Goal: Ask a question

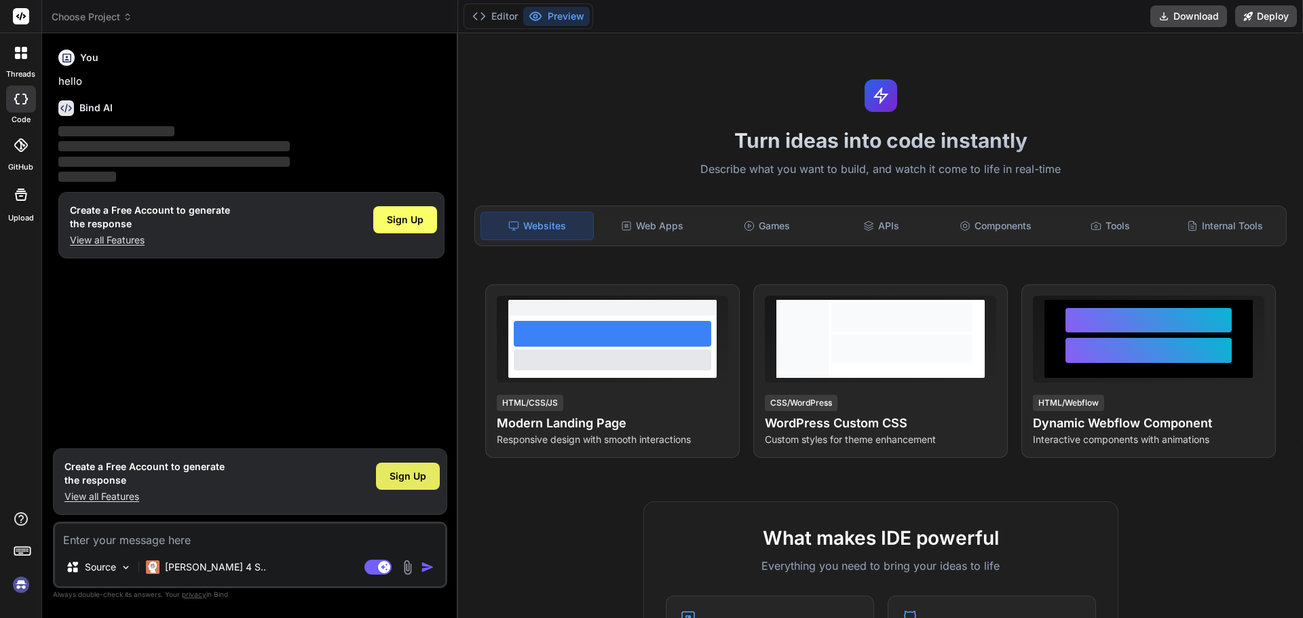
click at [411, 481] on span "Sign Up" at bounding box center [407, 477] width 37 height 14
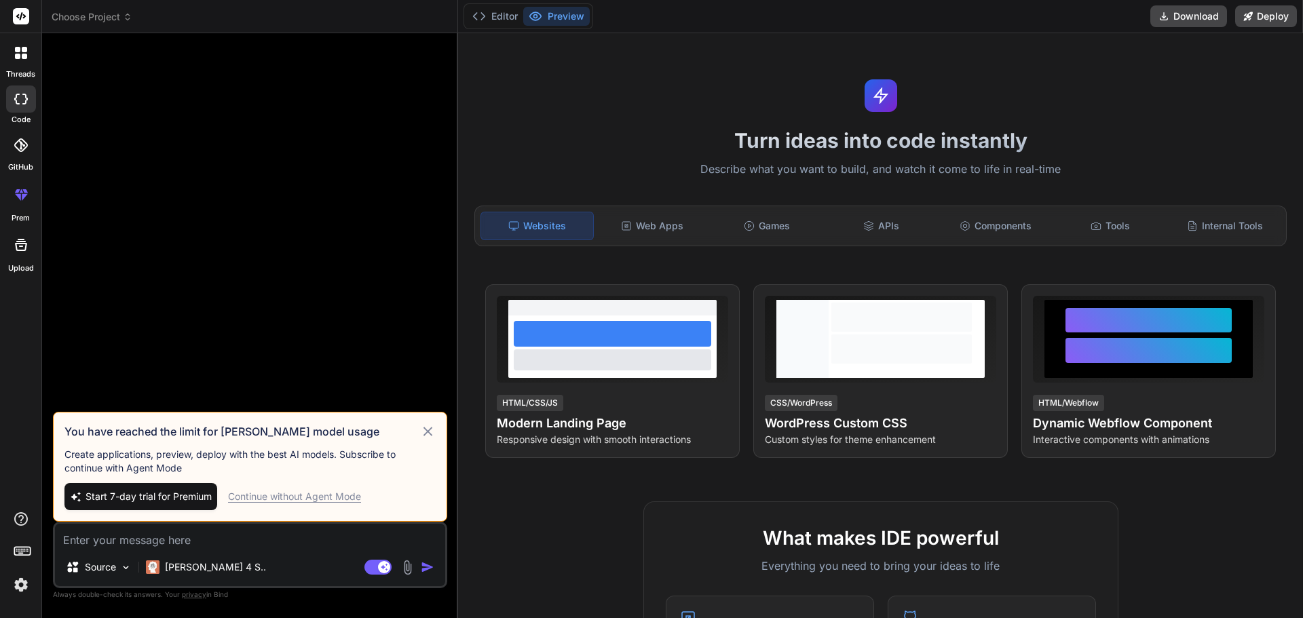
click at [320, 495] on div "Continue without Agent Mode" at bounding box center [294, 497] width 133 height 14
type textarea "x"
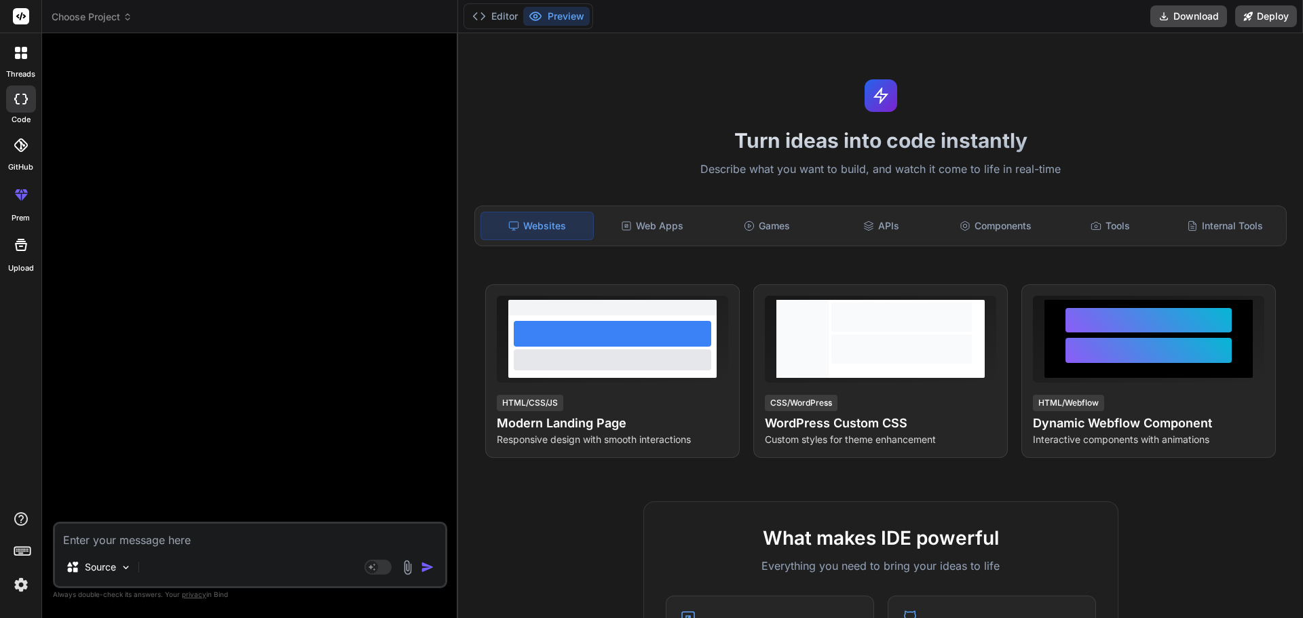
click at [149, 533] on textarea at bounding box center [250, 536] width 390 height 24
type textarea "w"
type textarea "x"
type textarea "wh"
type textarea "x"
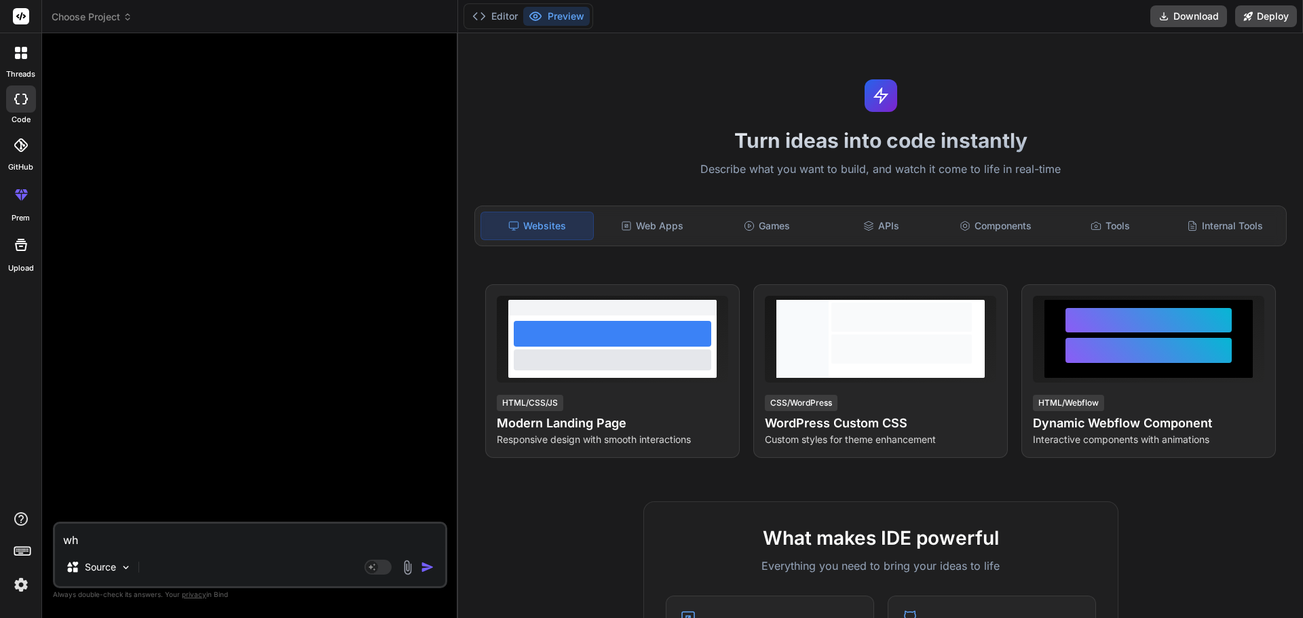
type textarea "wha"
type textarea "x"
type textarea "wh"
type textarea "x"
type textarea "w"
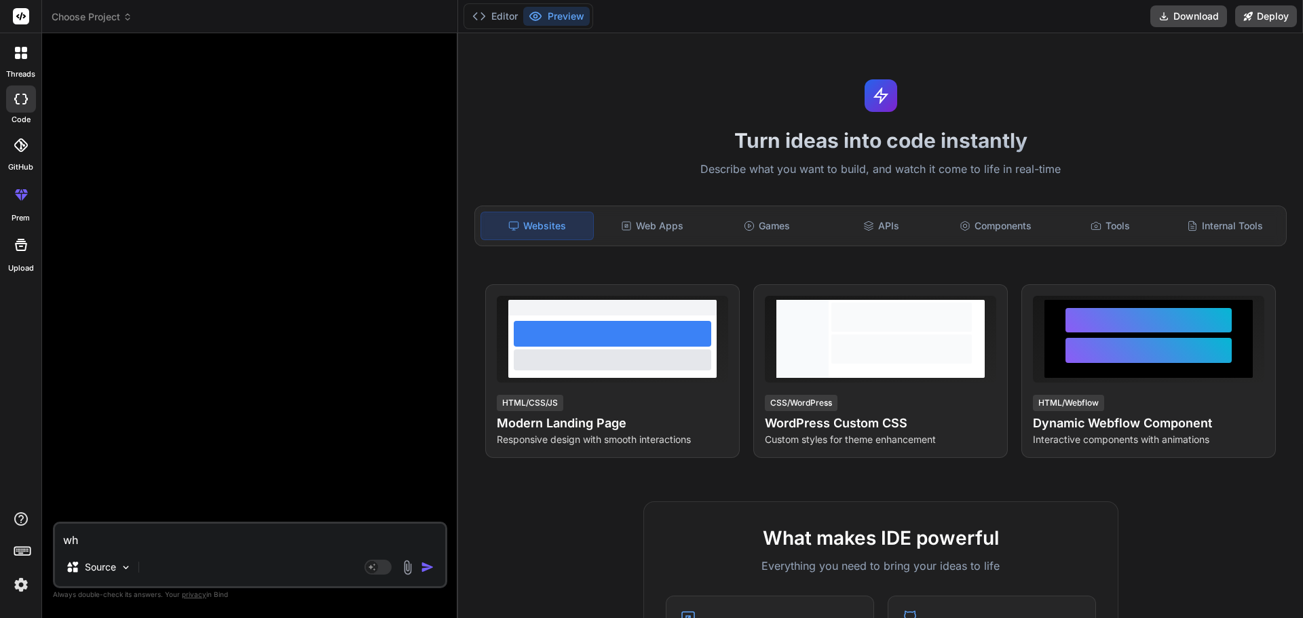
type textarea "x"
type textarea "i"
type textarea "x"
type textarea "in"
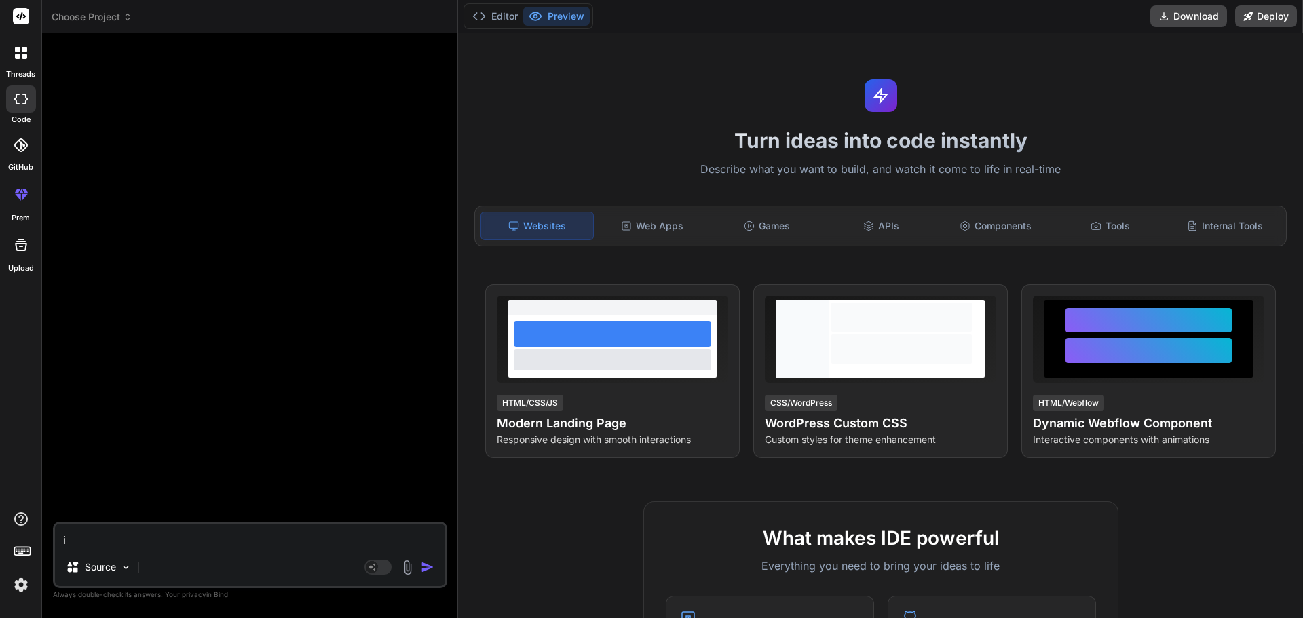
type textarea "x"
type textarea "in"
type textarea "x"
type textarea "in w"
type textarea "x"
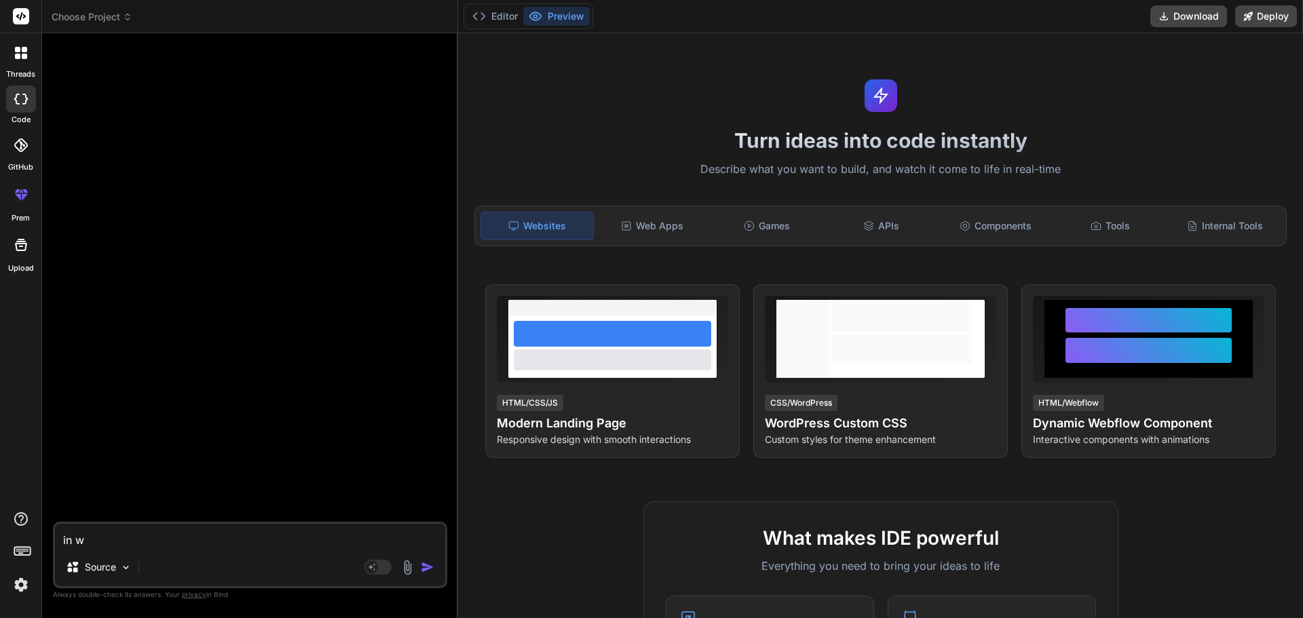
type textarea "in wh"
type textarea "x"
type textarea "in whi"
type textarea "x"
type textarea "in whic"
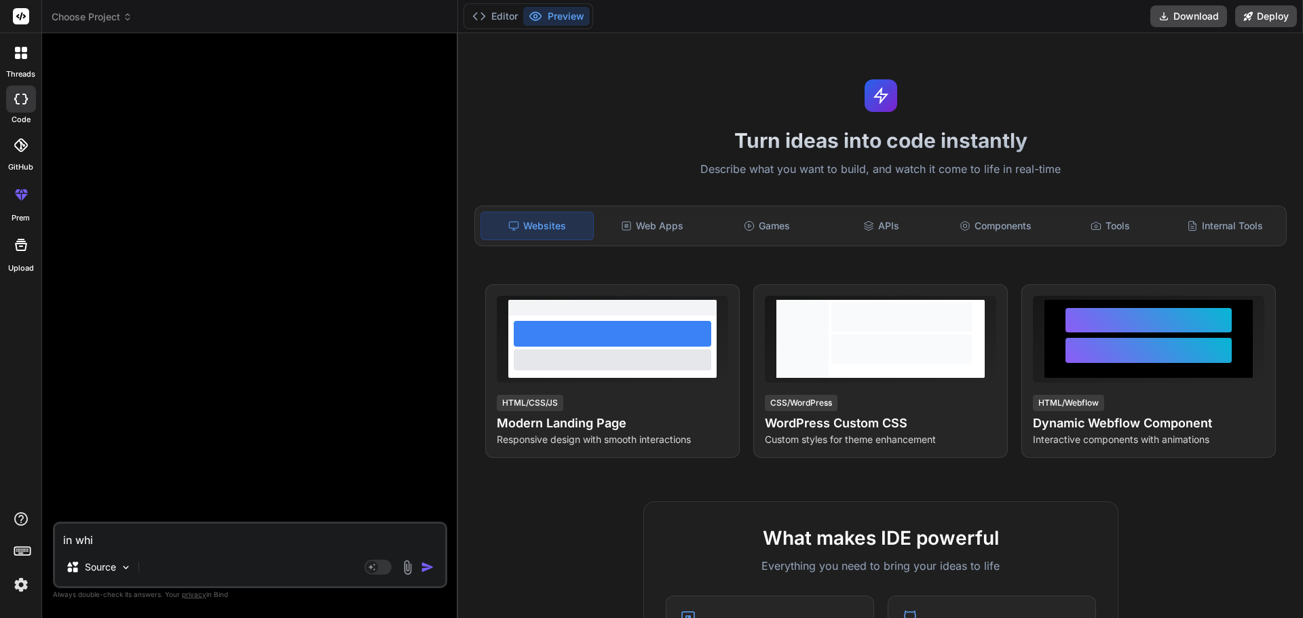
type textarea "x"
type textarea "in which"
type textarea "x"
type textarea "in which"
type textarea "x"
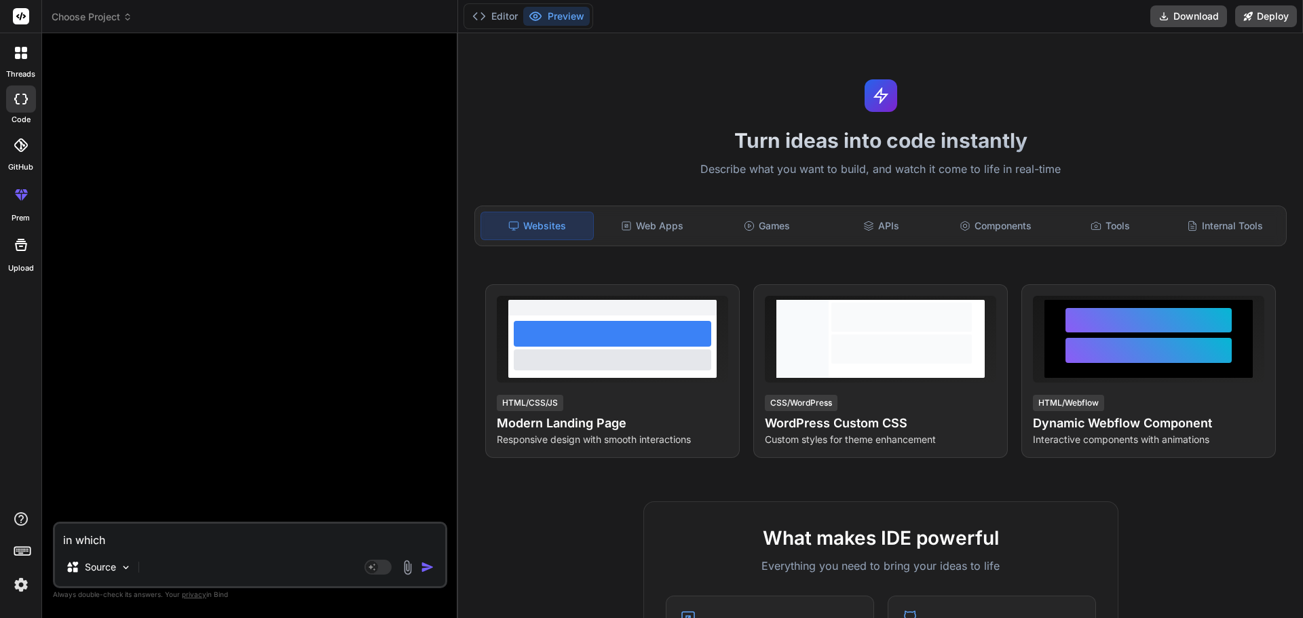
type textarea "in which s"
type textarea "x"
type textarea "in which sj"
type textarea "x"
type textarea "in which sjt"
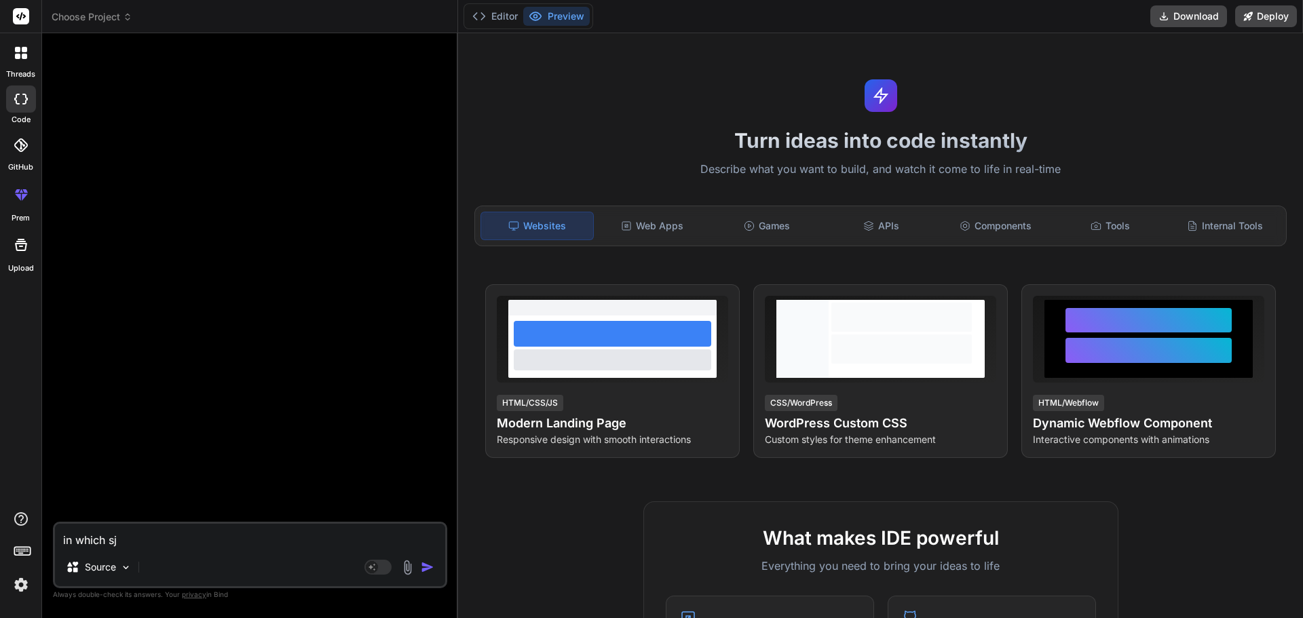
type textarea "x"
type textarea "in which sj"
type textarea "x"
type textarea "in which s"
type textarea "x"
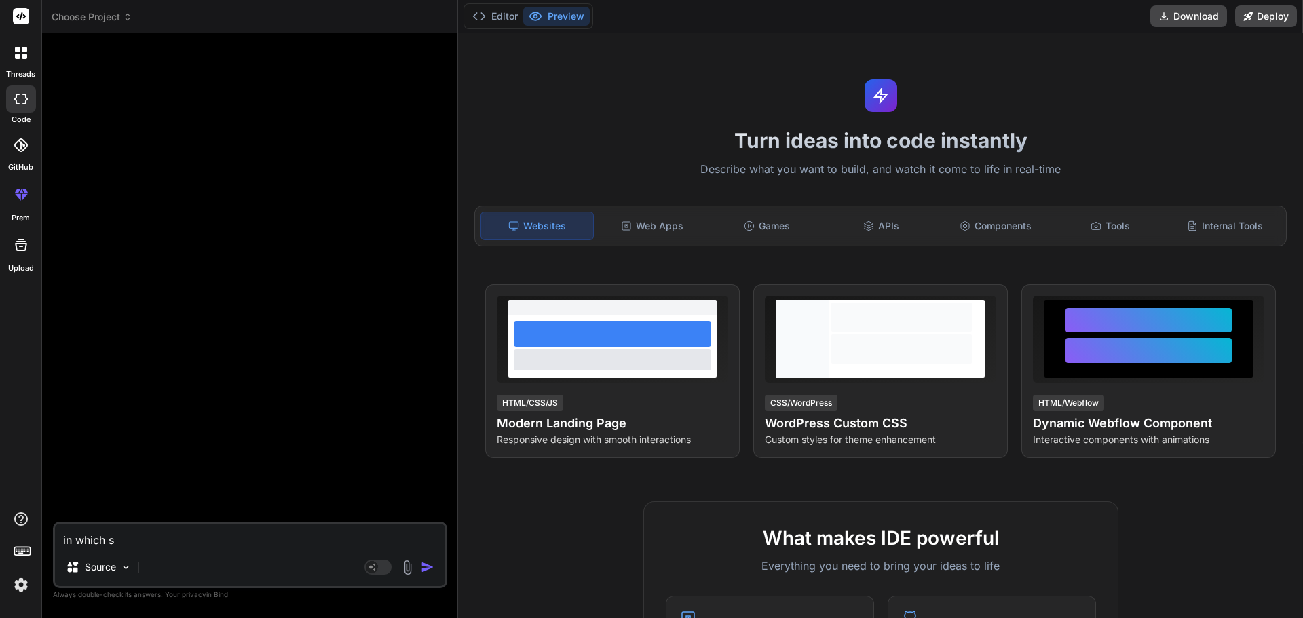
type textarea "in which st"
type textarea "x"
type textarea "in which sto"
type textarea "x"
type textarea "in which stoc"
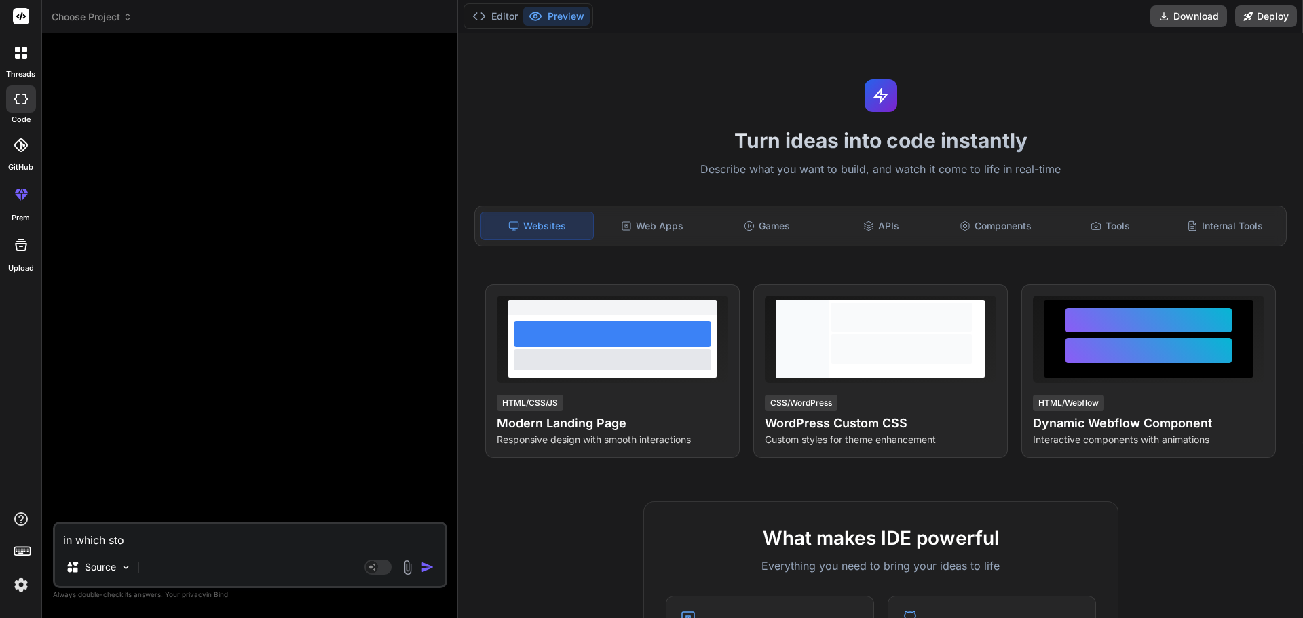
type textarea "x"
type textarea "in which stock"
type textarea "x"
type textarea "in which stock"
type textarea "x"
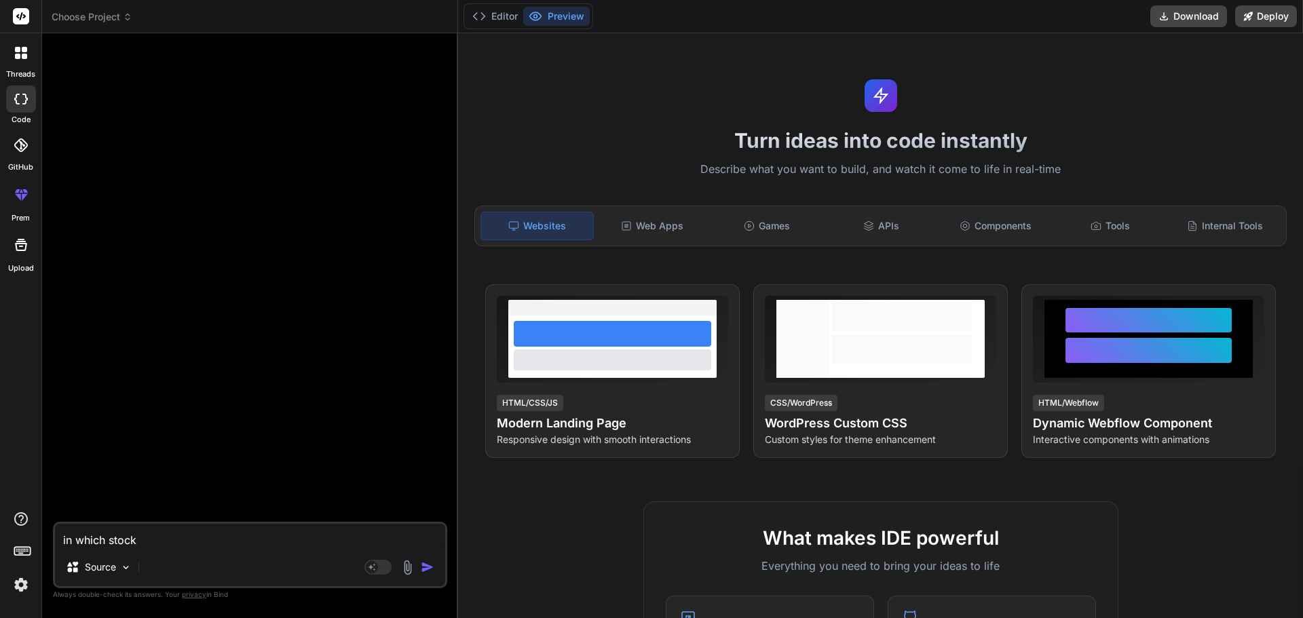
type textarea "in which stock i"
type textarea "x"
type textarea "in which stock i"
type textarea "x"
type textarea "in which stock i s"
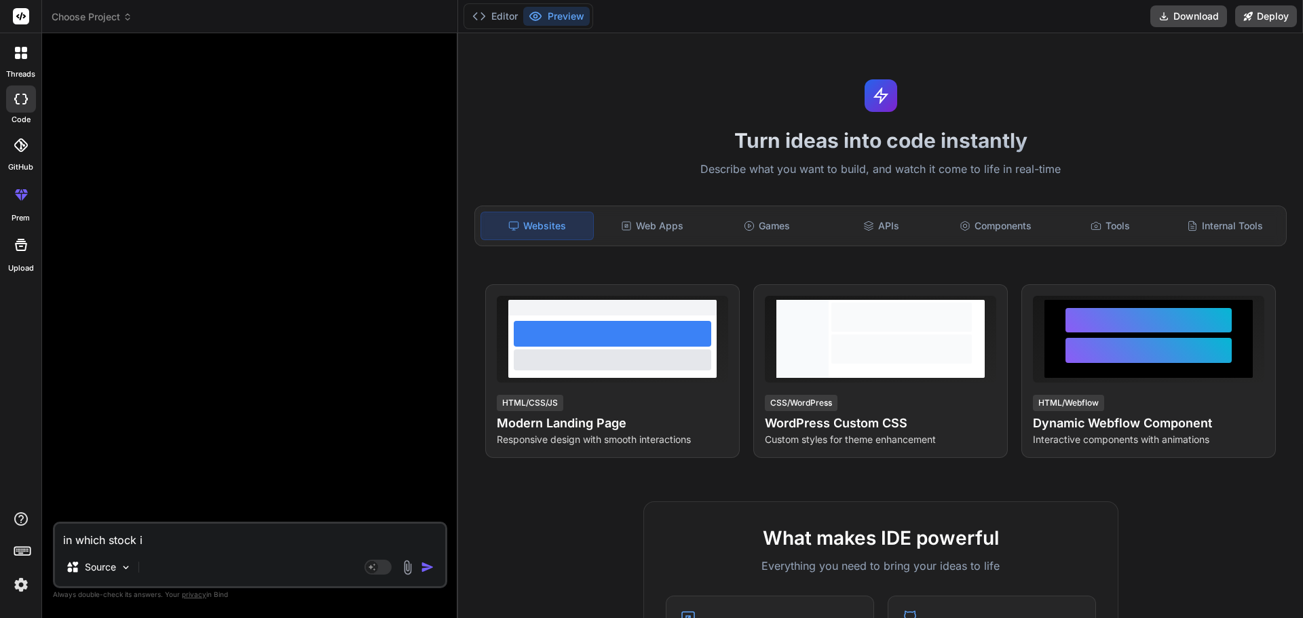
type textarea "x"
type textarea "in which stock i sh"
type textarea "x"
type textarea "in which stock i sho"
type textarea "x"
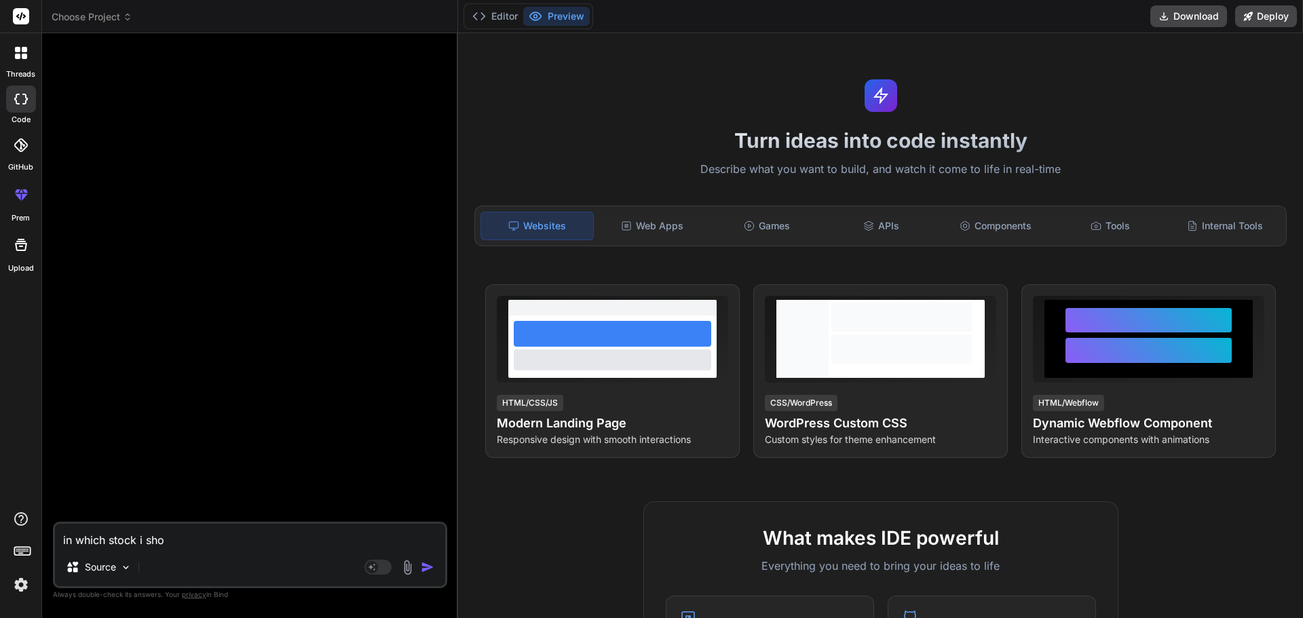
type textarea "in which stock i shou"
type textarea "x"
type textarea "in which stock i shoul"
type textarea "x"
type textarea "in which stock i should"
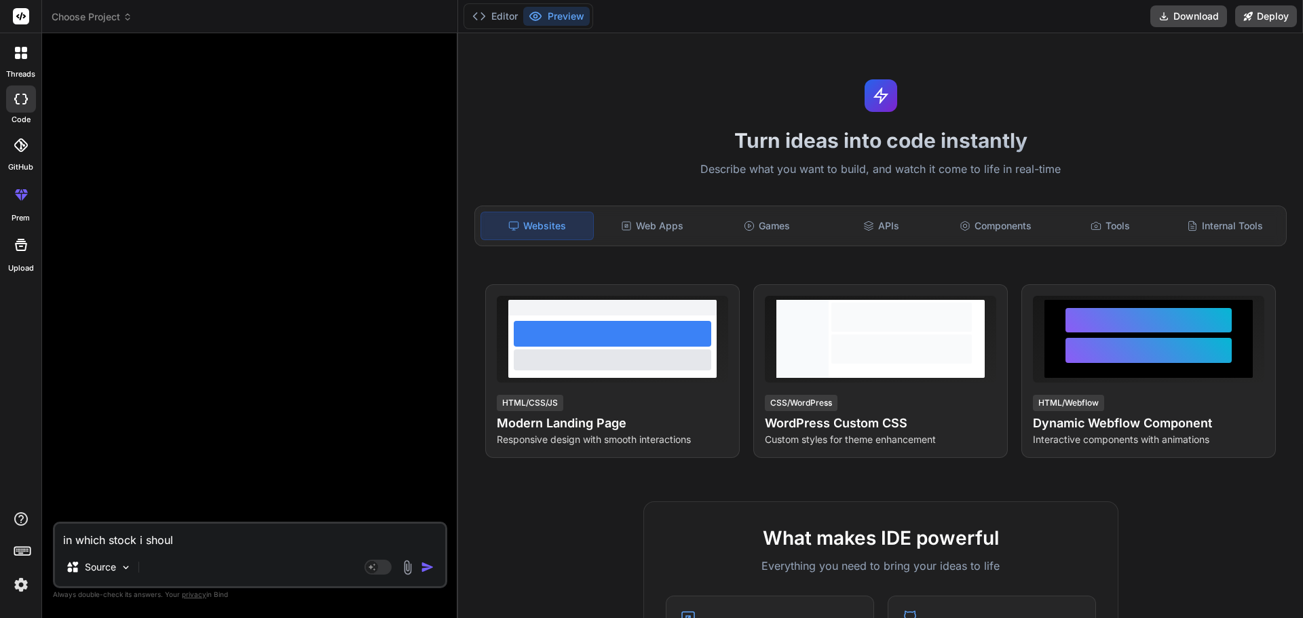
type textarea "x"
type textarea "in which stock i should"
type textarea "x"
type textarea "in which stock i should i"
type textarea "x"
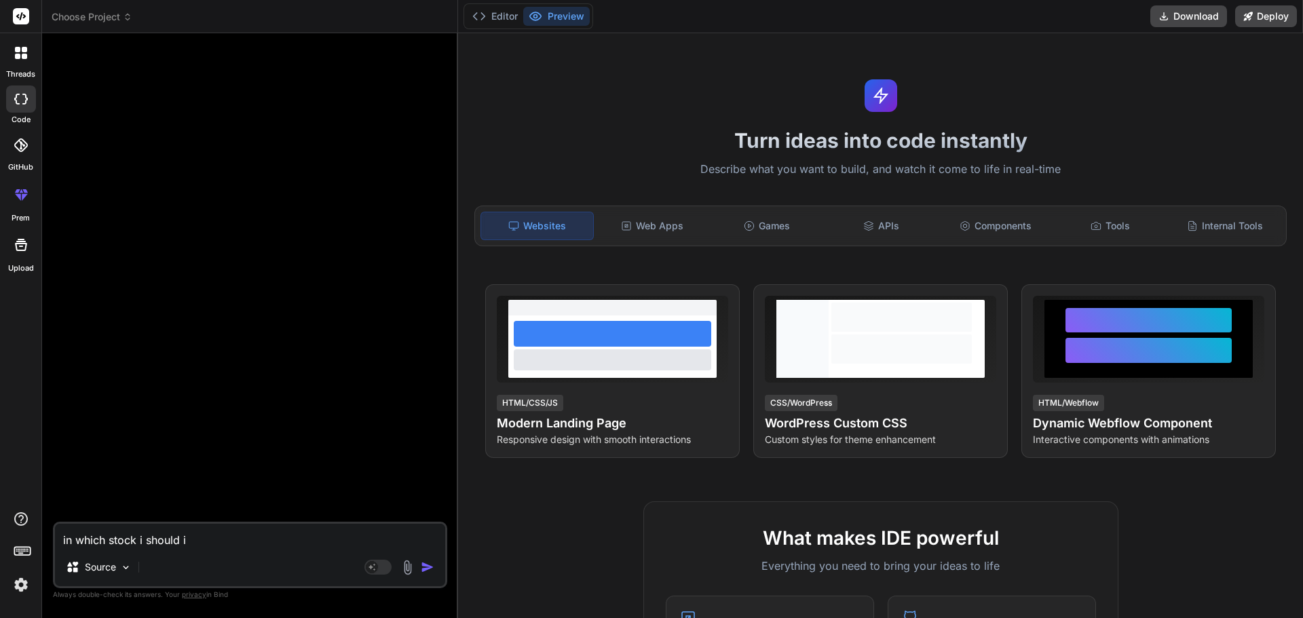
type textarea "in which stock i should in"
type textarea "x"
type textarea "in which stock i should inv"
type textarea "x"
type textarea "in which stock i should inve"
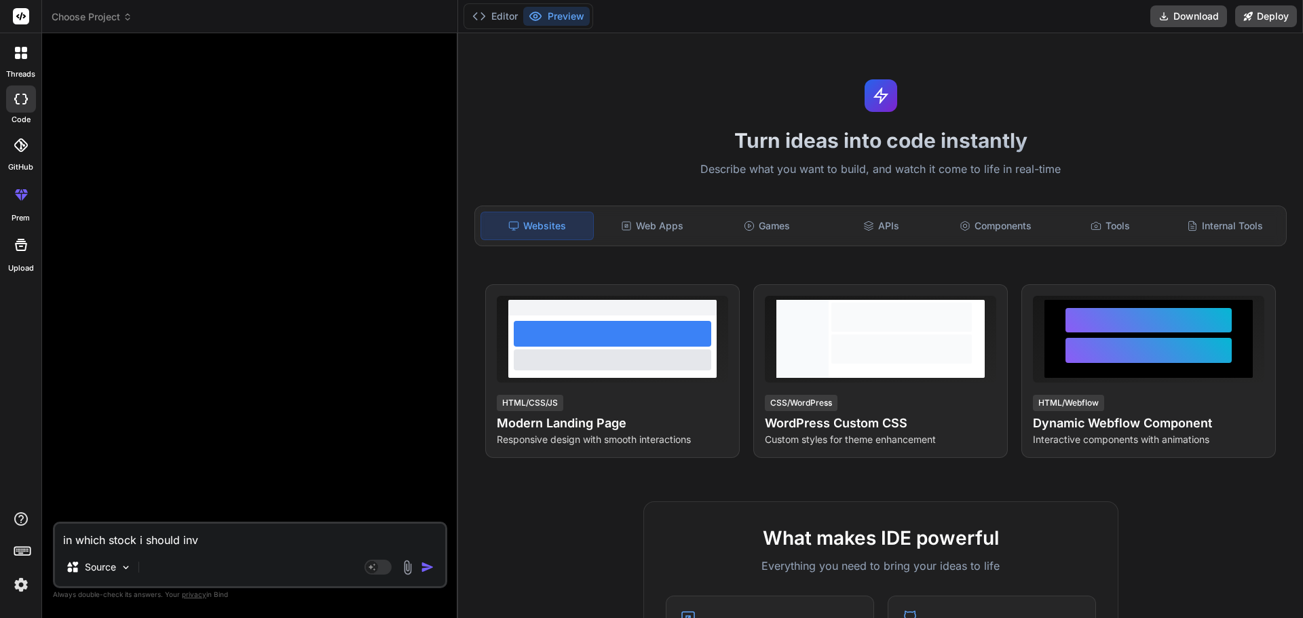
type textarea "x"
type textarea "in which stock i should inves"
type textarea "x"
type textarea "in which stock i should invest"
type textarea "x"
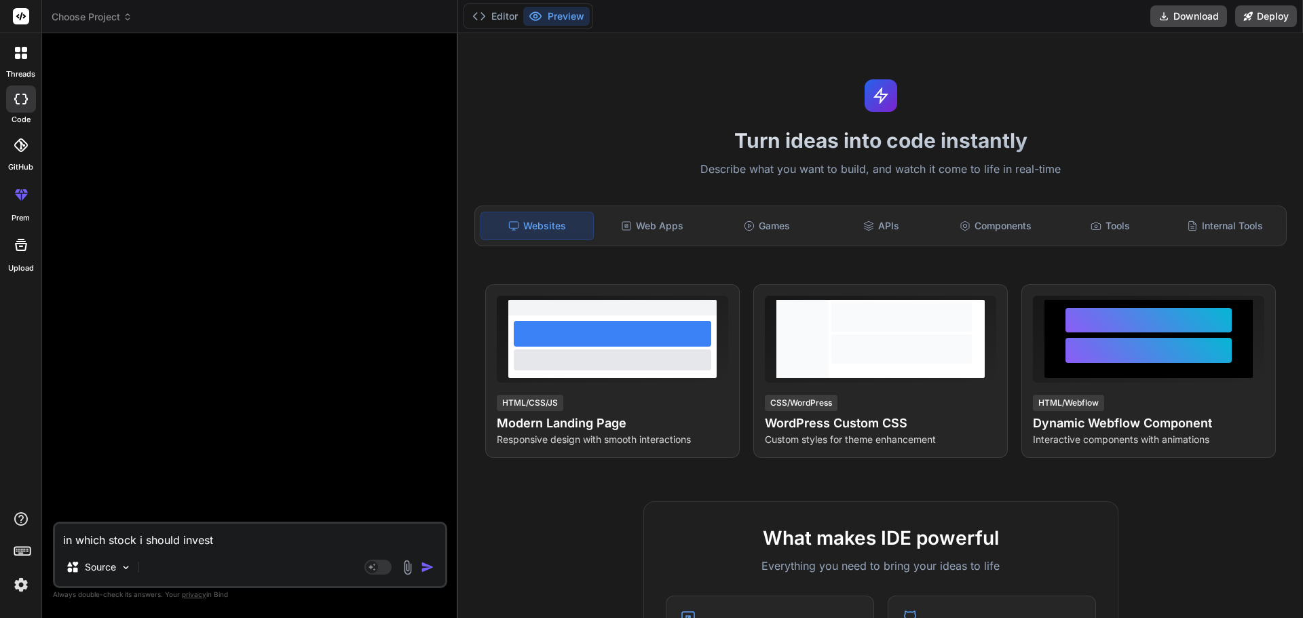
type textarea "in which stock i should invest"
type textarea "x"
type textarea "in which stock i should invest f"
type textarea "x"
type textarea "in which stock i should invest fo"
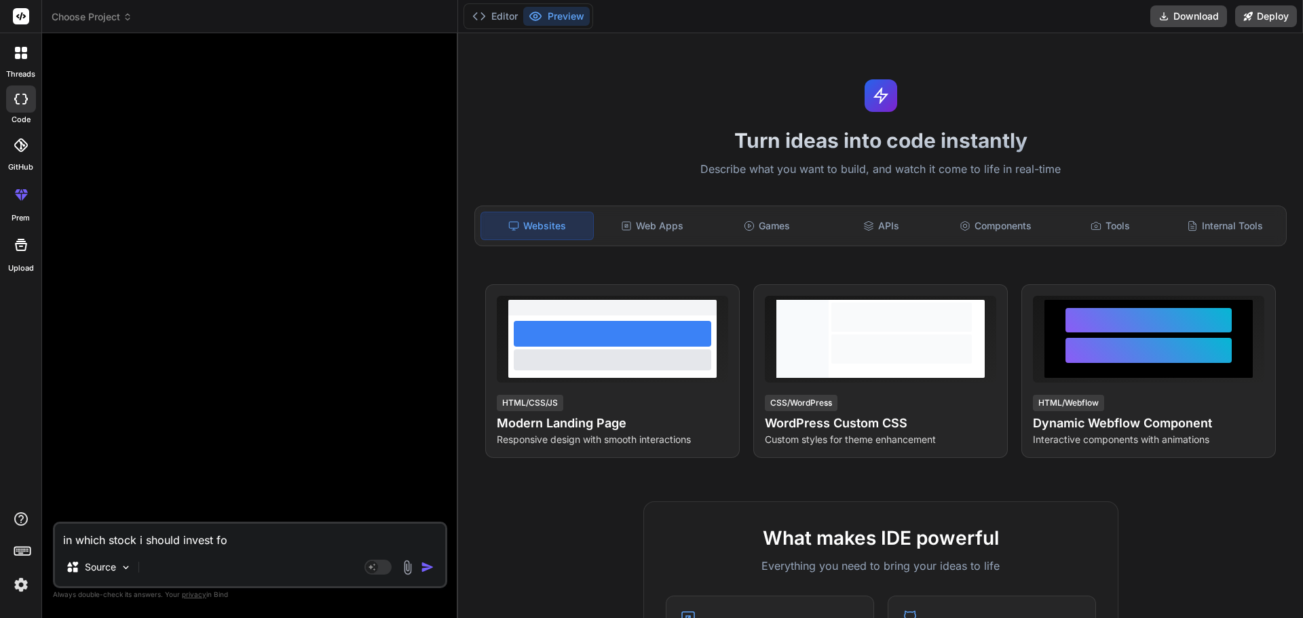
type textarea "x"
type textarea "in which stock i should invest for"
type textarea "x"
type textarea "in which stock i should invest for"
type textarea "x"
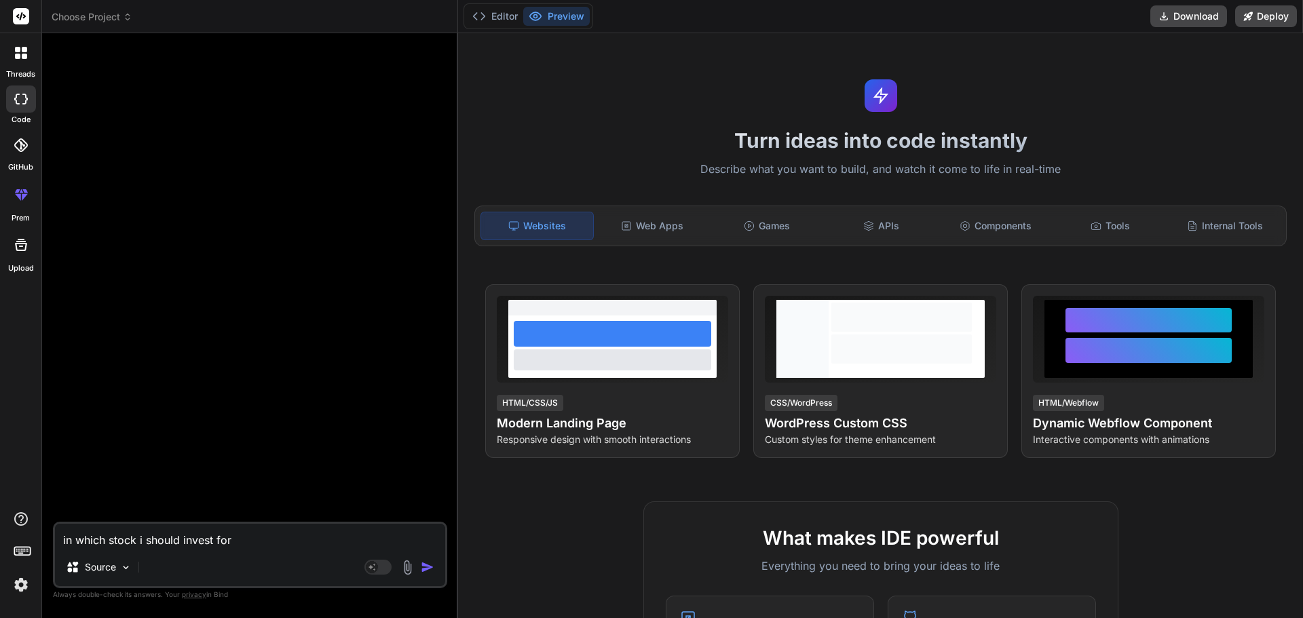
type textarea "in which stock i should invest for h"
type textarea "x"
type textarea "in which stock i should invest for ht"
type textarea "x"
type textarea "in which stock i should invest for hte"
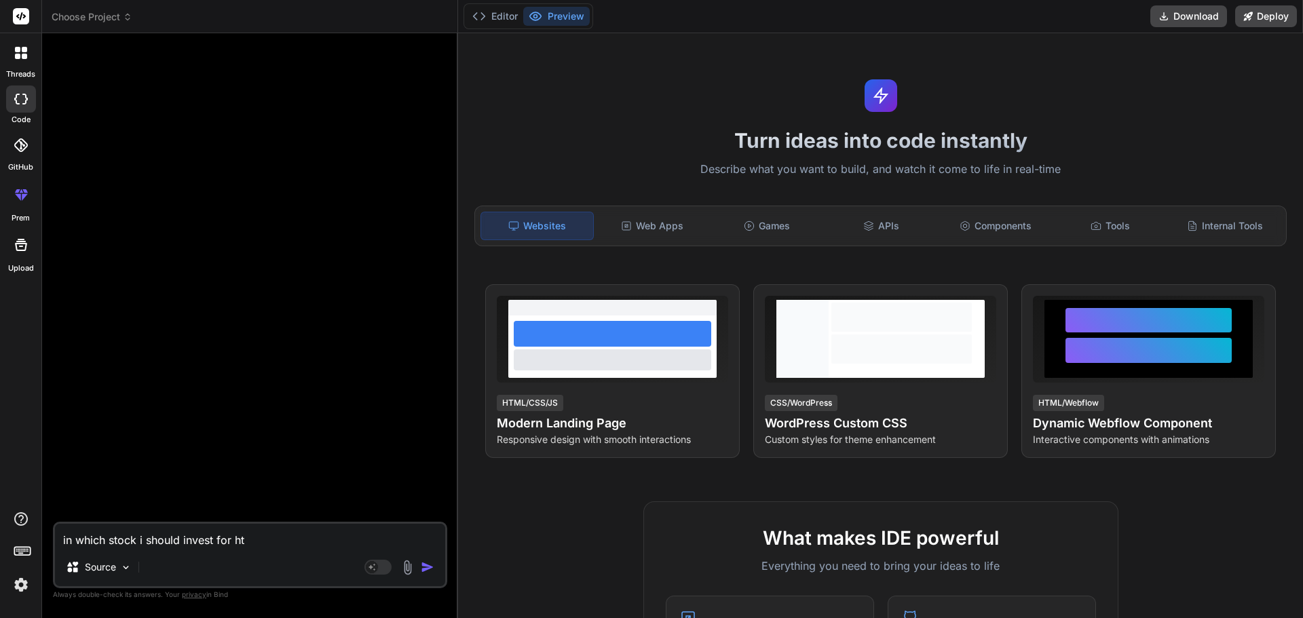
type textarea "x"
type textarea "in which stock i should invest for hte"
type textarea "x"
type textarea "in which stock i should invest for hte s"
type textarea "x"
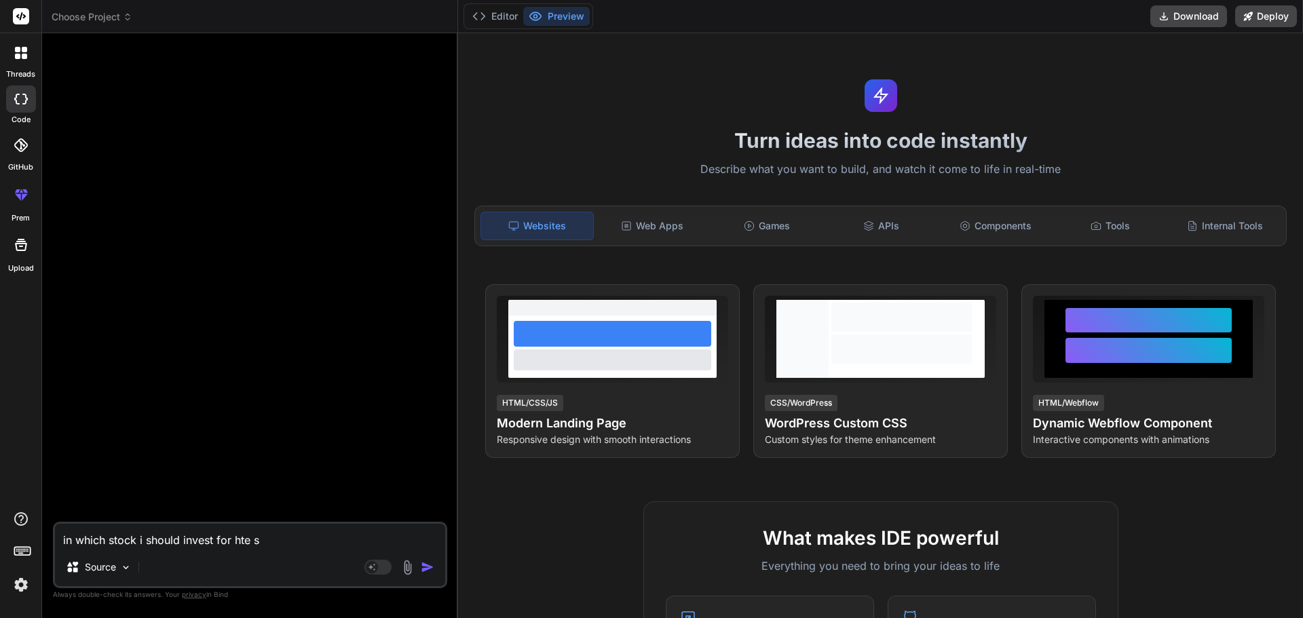
type textarea "in which stock i should invest for hte"
type textarea "x"
type textarea "in which stock i should invest for hte"
type textarea "x"
type textarea "in which stock i should invest for ht"
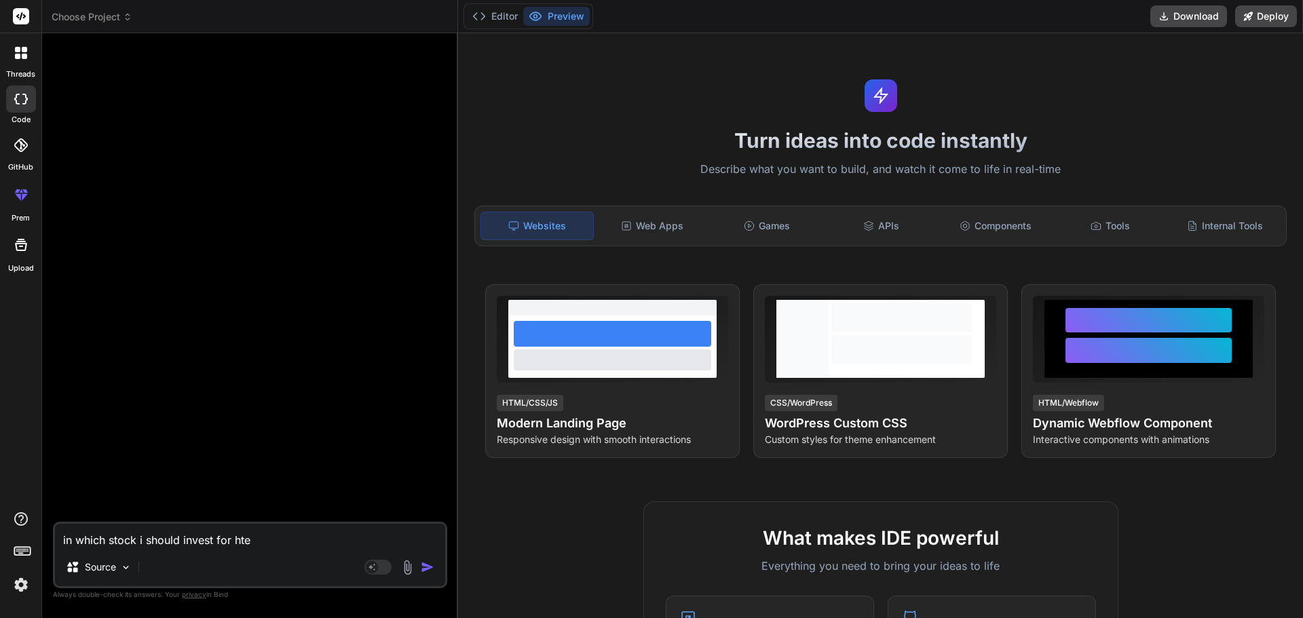
type textarea "x"
type textarea "in which stock i should invest for h"
type textarea "x"
type textarea "in which stock i should invest for"
type textarea "x"
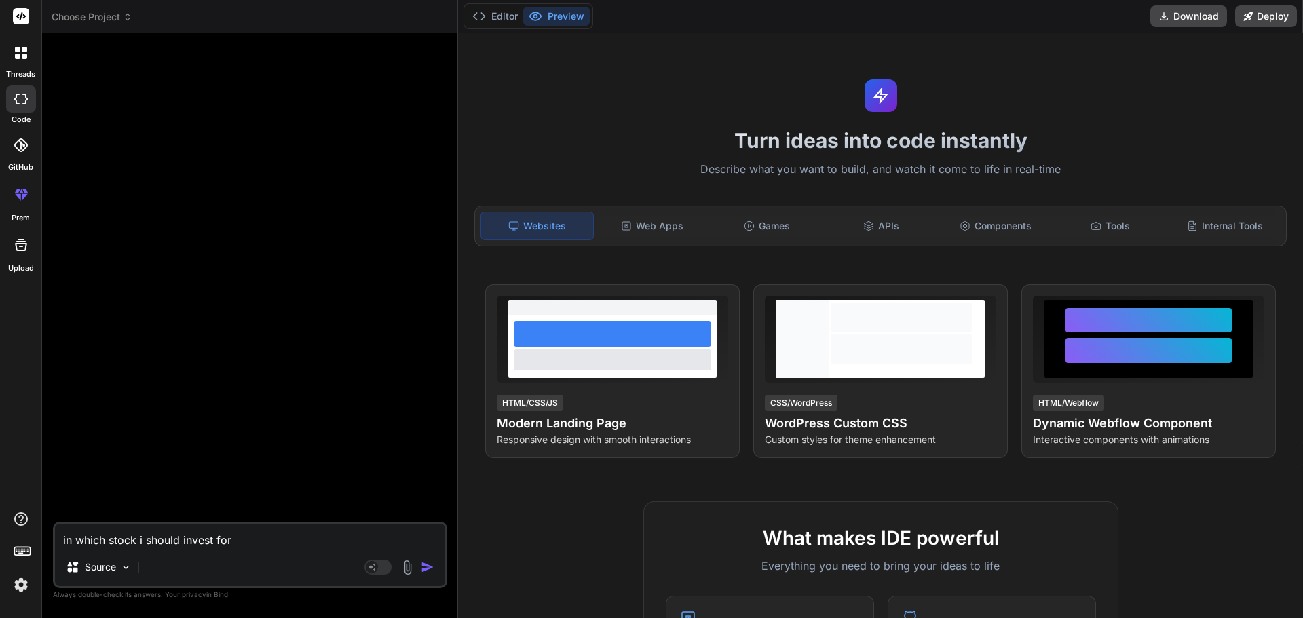
type textarea "in which stock i should invest for"
type textarea "x"
type textarea "in which stock i should invest for"
type textarea "x"
type textarea "in which stock i should invest for t"
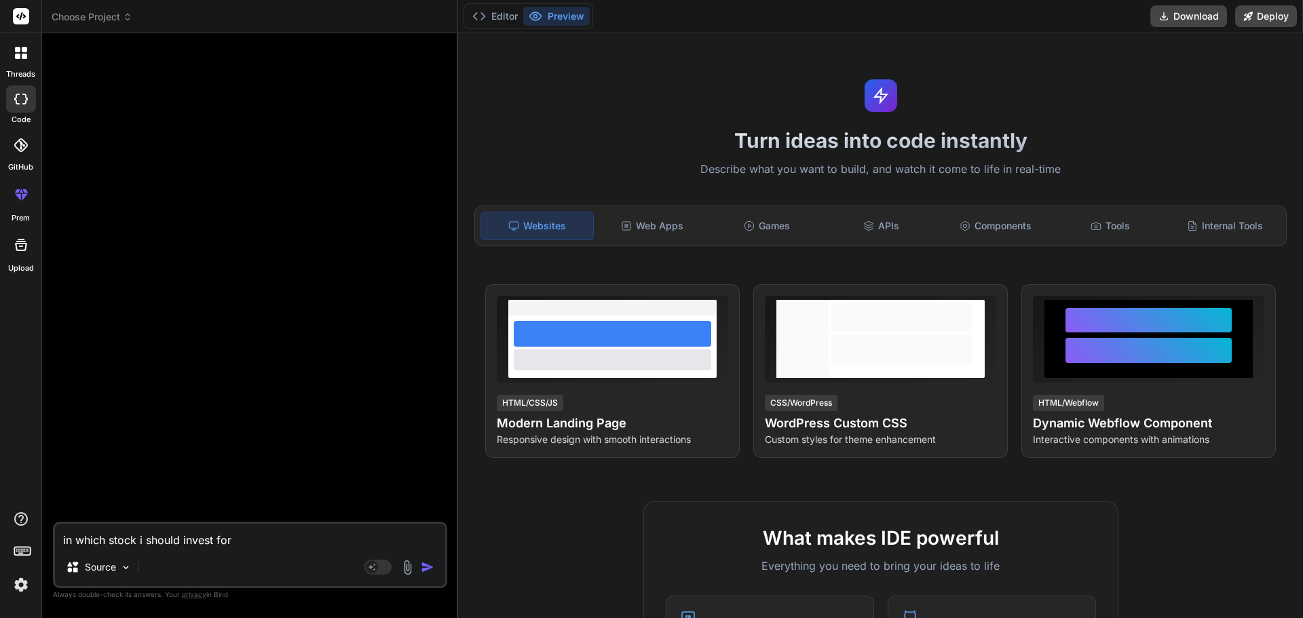
type textarea "x"
type textarea "in which stock i should invest for th"
type textarea "x"
type textarea "in which stock i should invest for the"
type textarea "x"
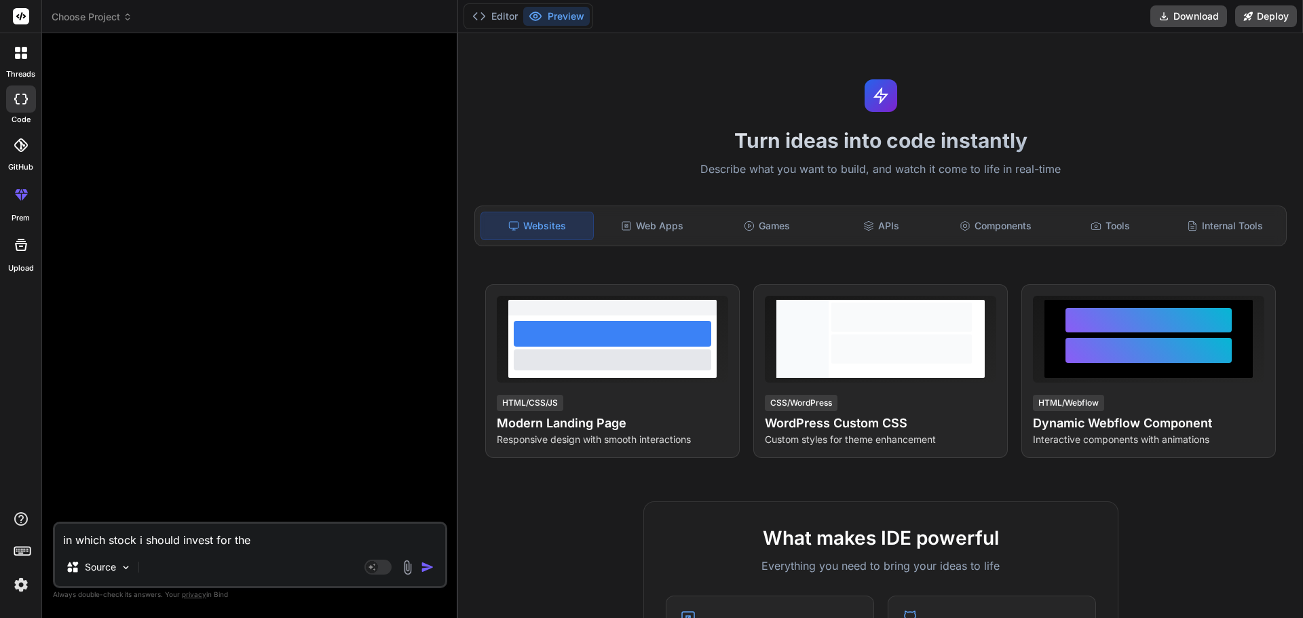
type textarea "in which stock i should invest for the"
type textarea "x"
type textarea "in which stock i should invest for the s"
type textarea "x"
type textarea "in which stock i should invest for the sh"
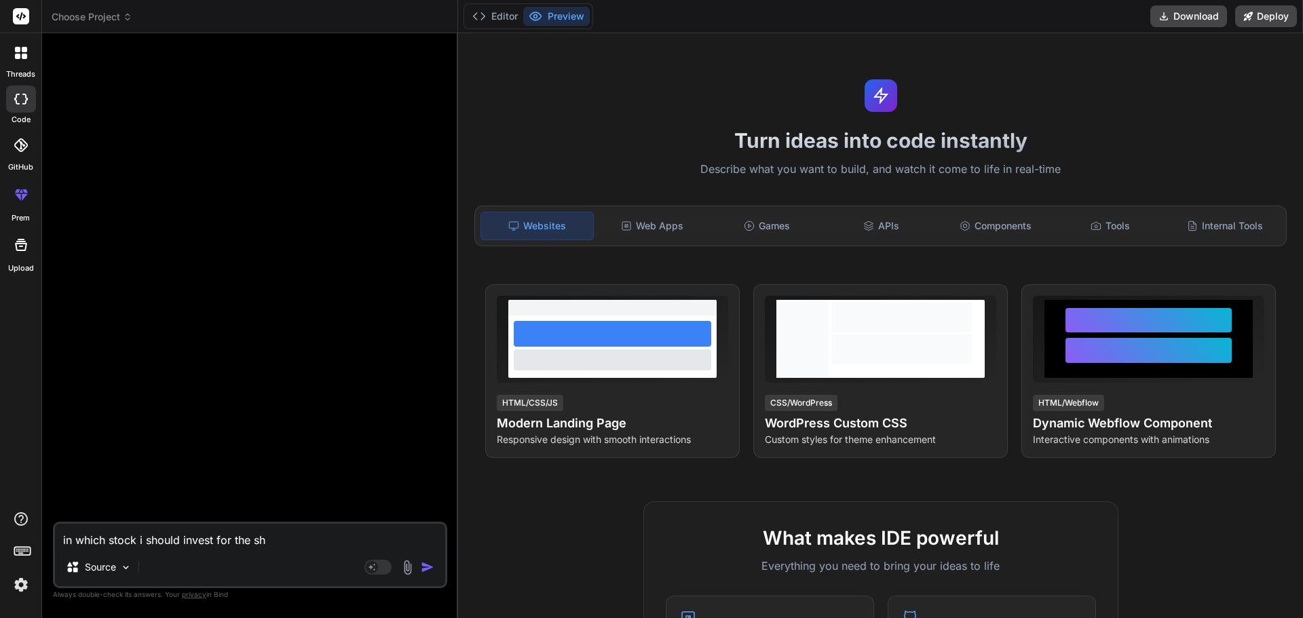
type textarea "x"
type textarea "in which stock i should invest for the sho"
type textarea "x"
type textarea "in which stock i should invest for the shor"
type textarea "x"
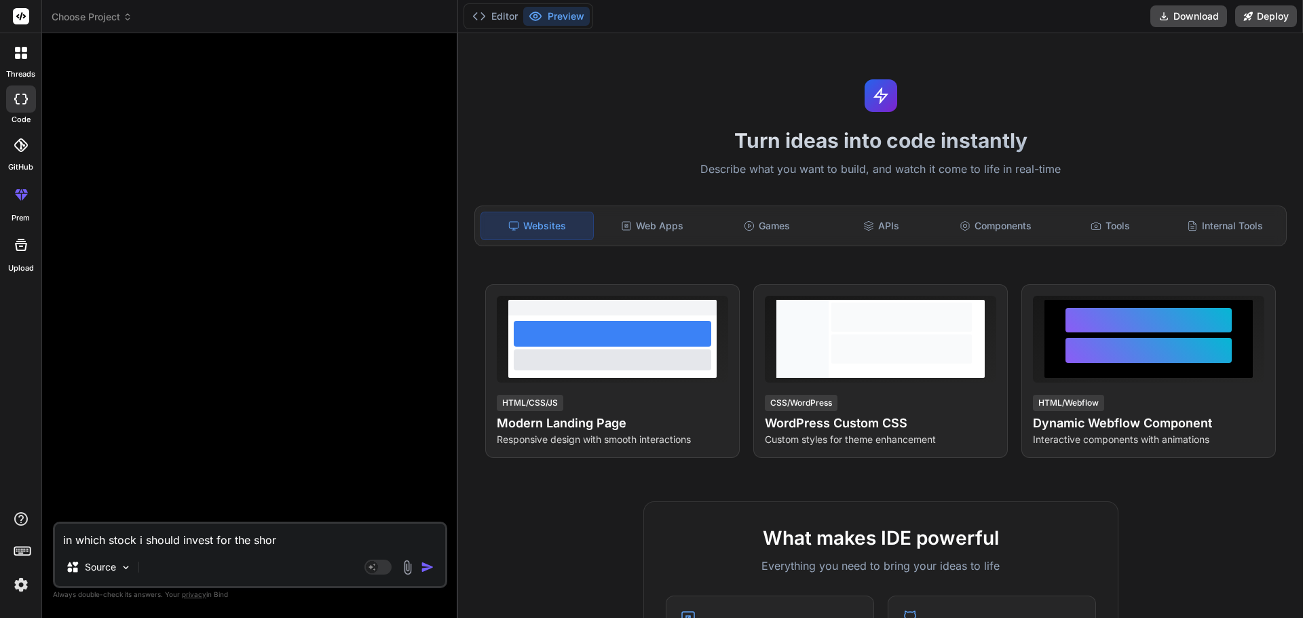
type textarea "in which stock i should invest for the short"
type textarea "x"
type textarea "in which stock i should invest for the short"
type textarea "x"
type textarea "in which stock i should invest for the short t"
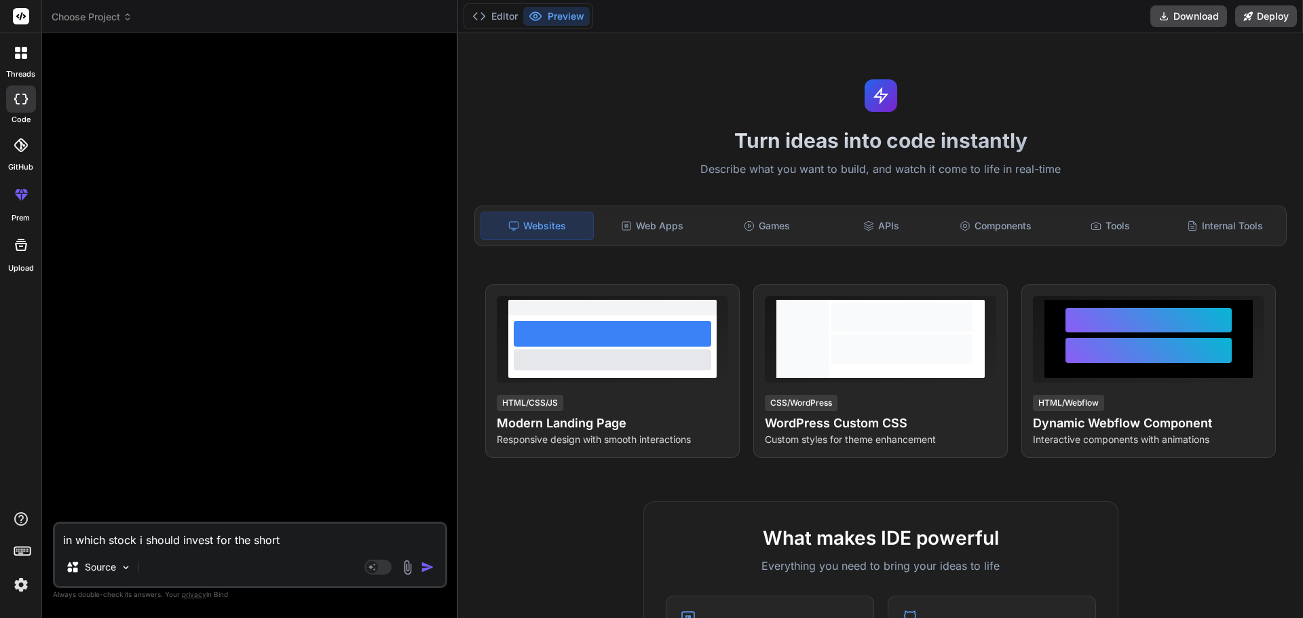
type textarea "x"
type textarea "in which stock i should invest for the short te"
type textarea "x"
type textarea "in which stock i should invest for the short ter"
type textarea "x"
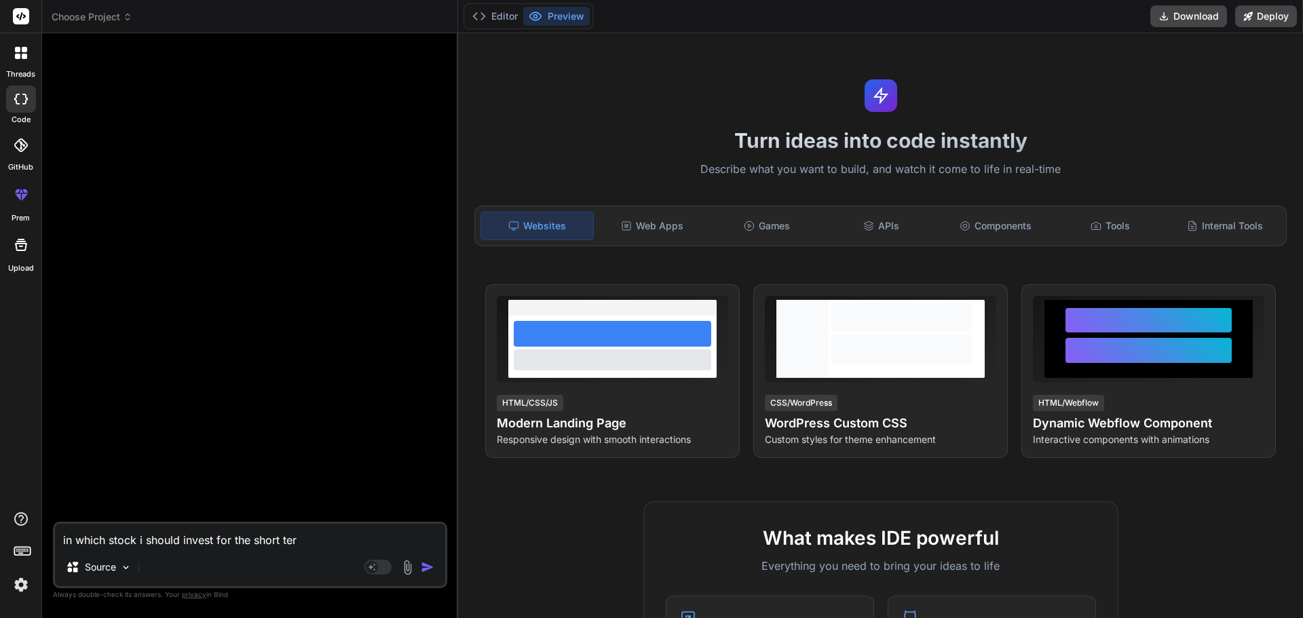
type textarea "in which stock i should invest for the short term"
type textarea "x"
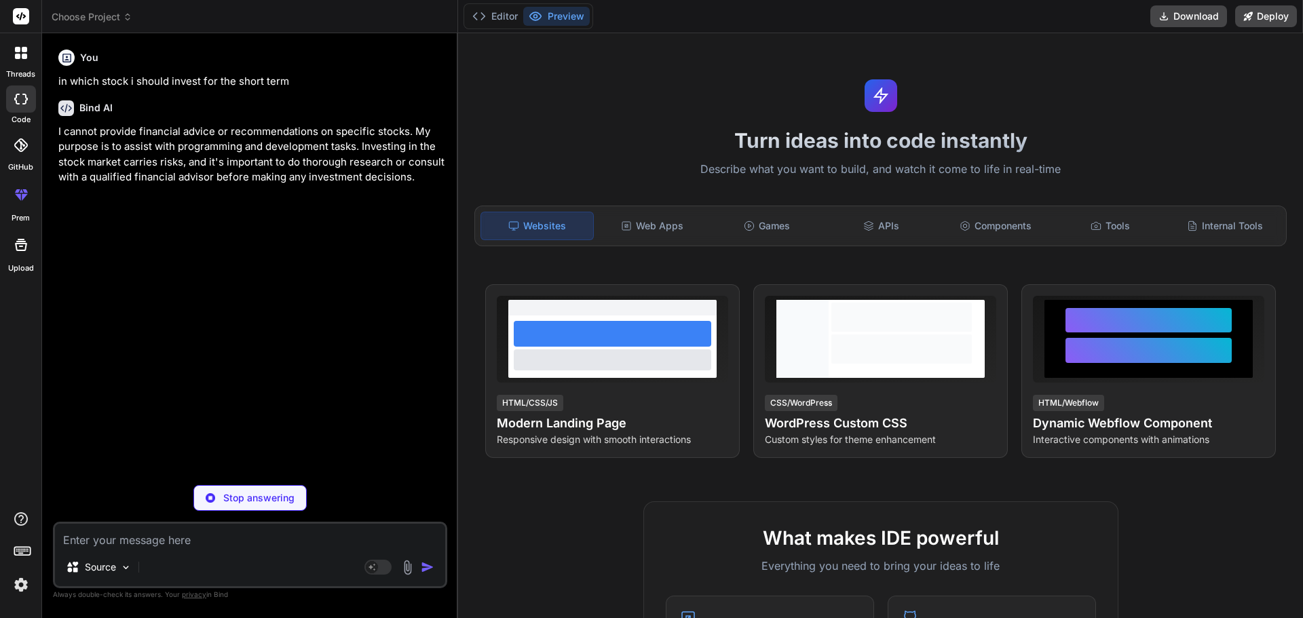
type textarea "x"
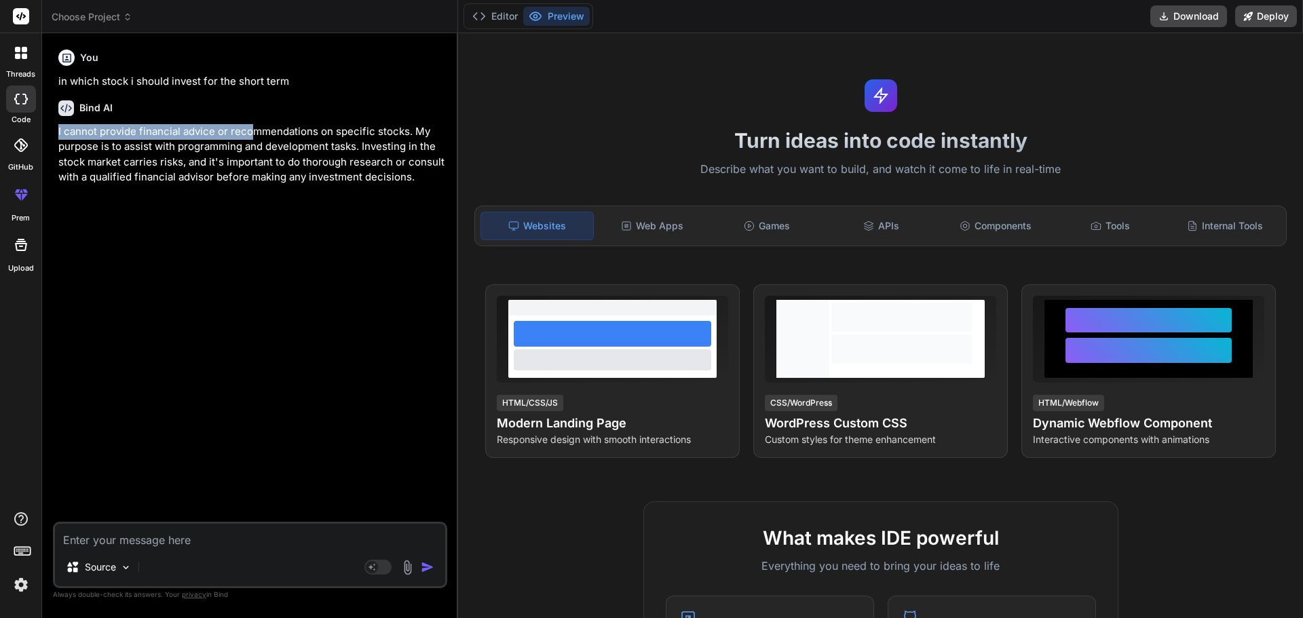
drag, startPoint x: 60, startPoint y: 131, endPoint x: 250, endPoint y: 124, distance: 190.1
click at [250, 124] on p "I cannot provide financial advice or recommendations on specific stocks. My pur…" at bounding box center [251, 154] width 386 height 61
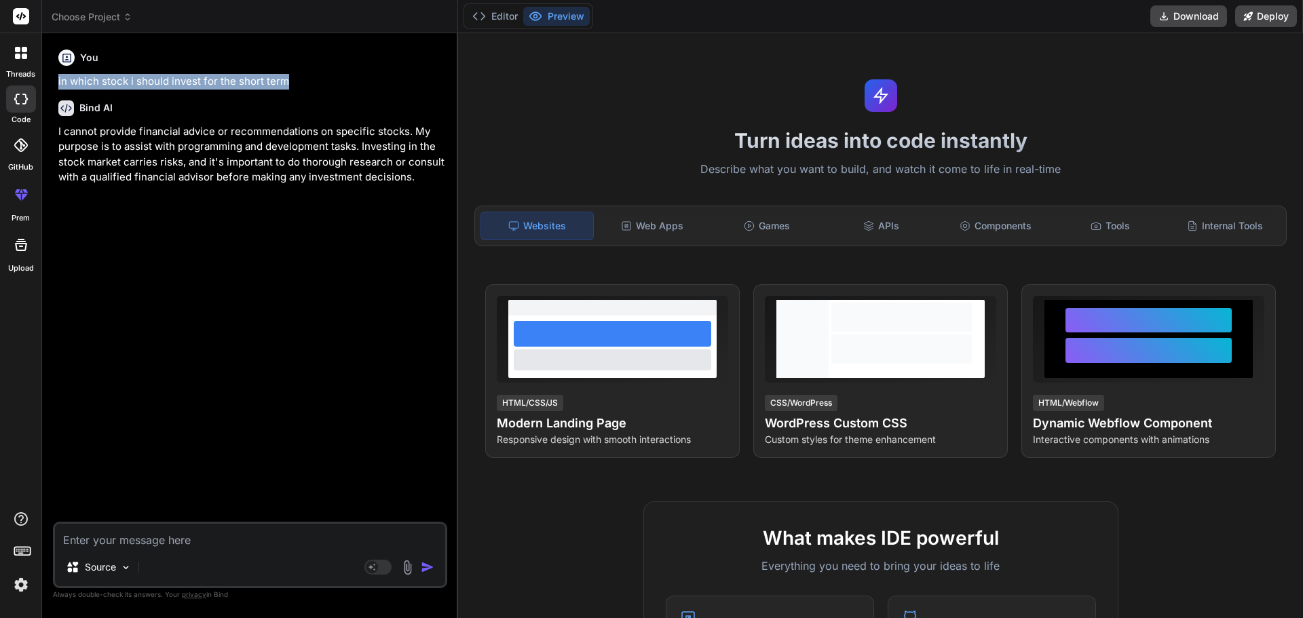
drag, startPoint x: 322, startPoint y: 74, endPoint x: 58, endPoint y: 87, distance: 264.3
click at [58, 87] on div "You in which stock i should invest for the short term Bind AI I cannot provide …" at bounding box center [252, 283] width 392 height 478
copy p "in which stock i should invest for the short term"
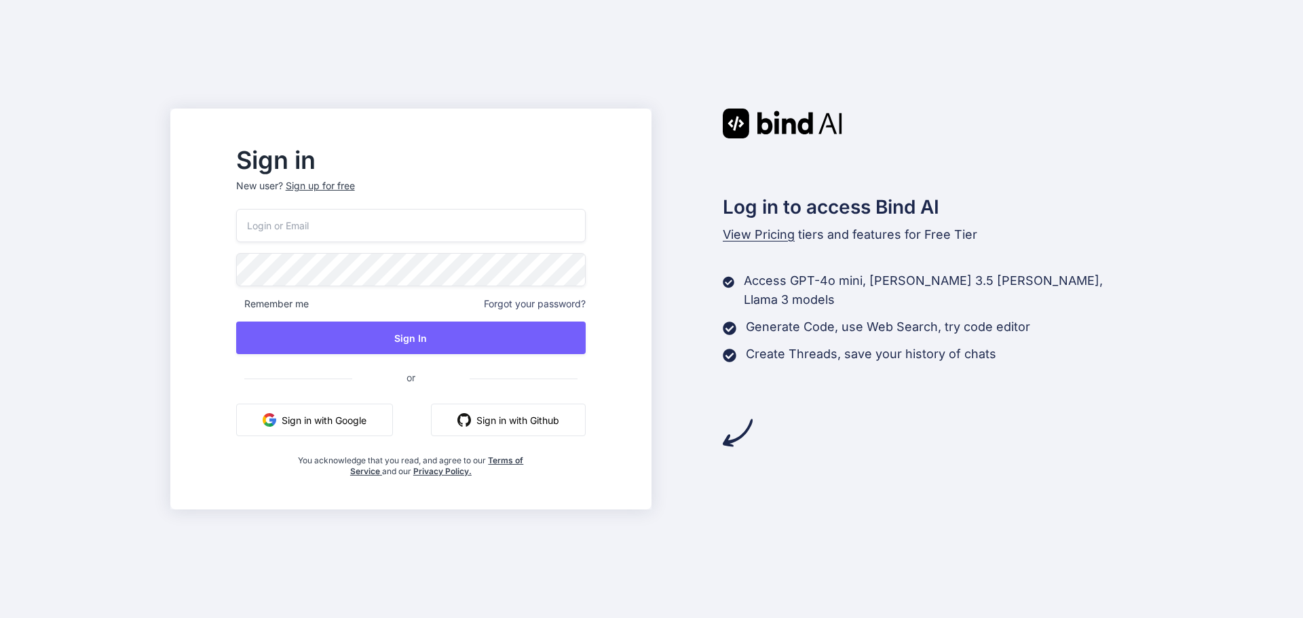
click at [367, 217] on input "email" at bounding box center [410, 225] width 349 height 33
type input "prutreratellou-9496@yopmail.com"
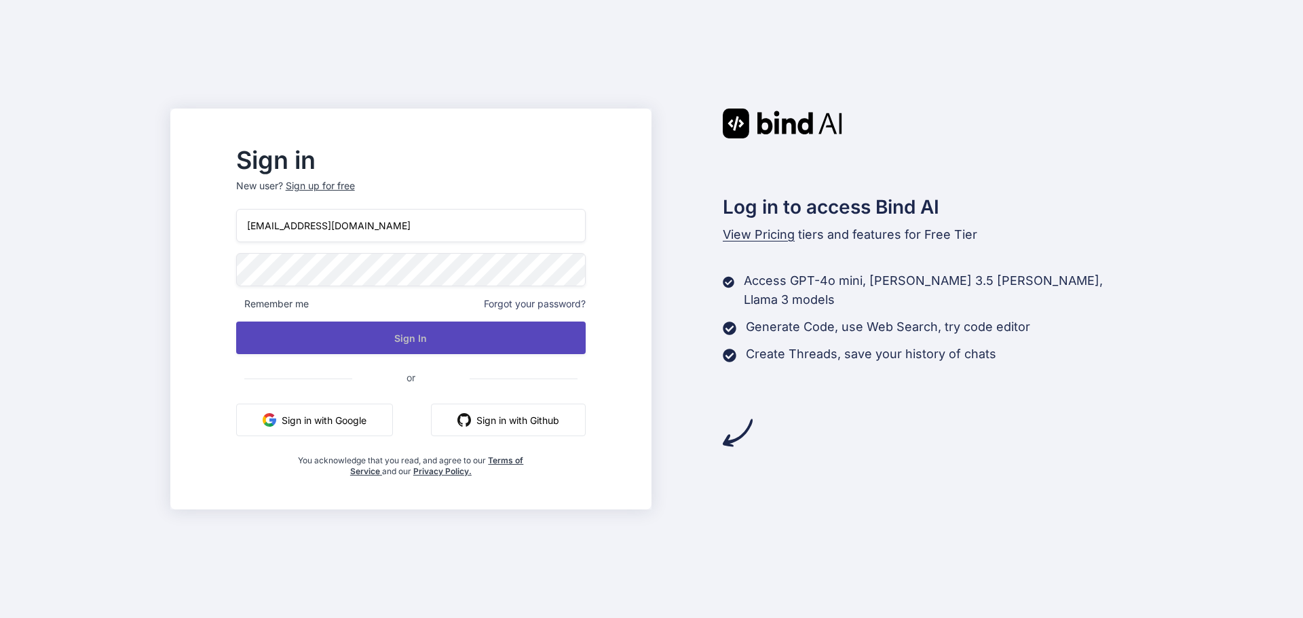
click at [413, 330] on button "Sign In" at bounding box center [410, 338] width 349 height 33
click at [403, 335] on button "Sign In" at bounding box center [410, 338] width 349 height 33
